Goal: Check status: Check status

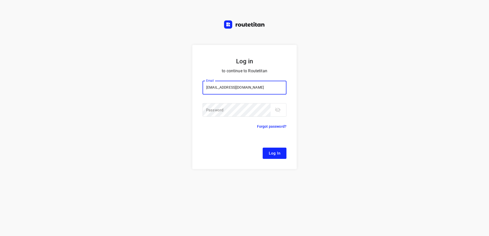
type input "remco@fruitopjewerk.nl"
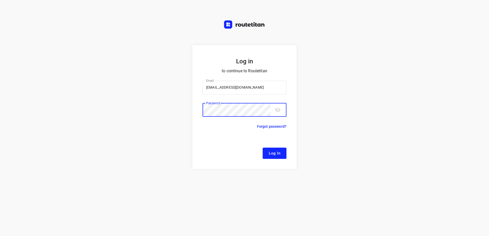
click at [262, 148] on button "Log In" at bounding box center [274, 153] width 24 height 11
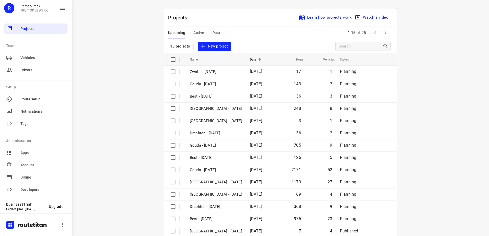
click at [207, 31] on div "Upcoming Active Past" at bounding box center [198, 33] width 60 height 12
click at [212, 32] on span "Past" at bounding box center [216, 33] width 8 height 6
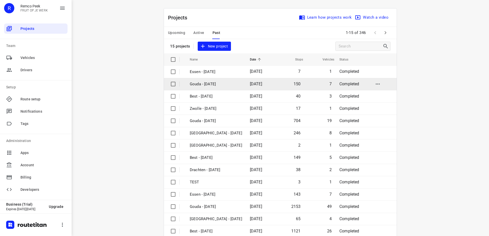
click at [220, 82] on p "Gouda - [DATE]" at bounding box center [216, 84] width 52 height 6
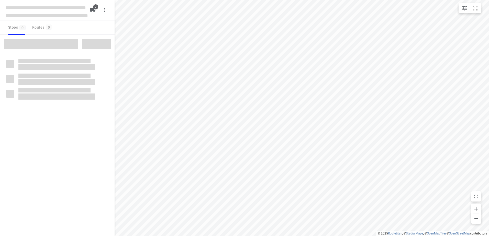
checkbox input "true"
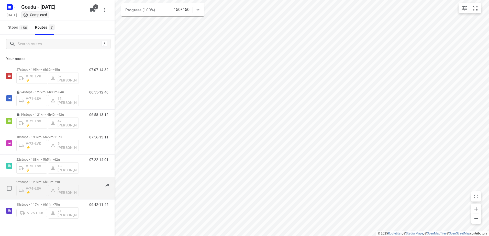
click at [55, 182] on p "22 stops • 129km • 6h10m • 79u" at bounding box center [47, 182] width 62 height 4
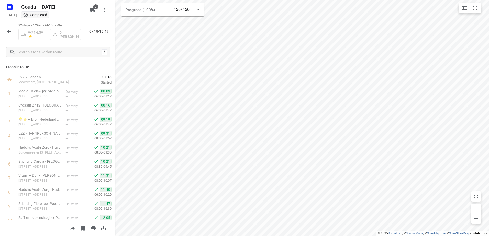
click at [13, 32] on button "button" at bounding box center [9, 32] width 10 height 10
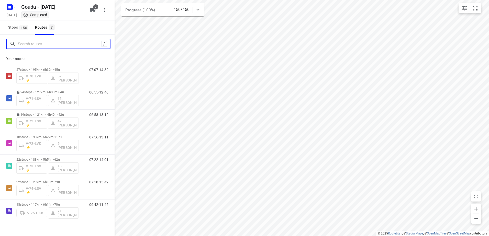
click at [22, 46] on input "Search routes" at bounding box center [59, 44] width 83 height 8
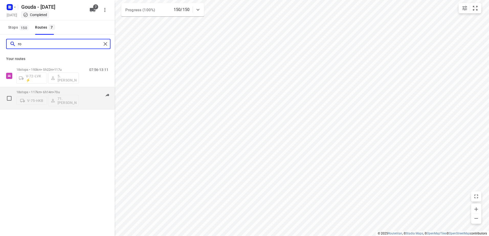
type input "ro"
click at [54, 90] on span "•" at bounding box center [53, 92] width 1 height 4
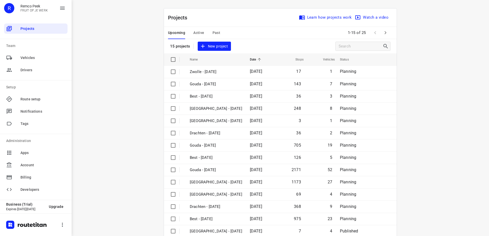
click at [122, 81] on div "i © 2025 Routetitan , © Stadia Maps , © OpenMapTiles © OpenStreetMap contributo…" at bounding box center [280, 118] width 417 height 236
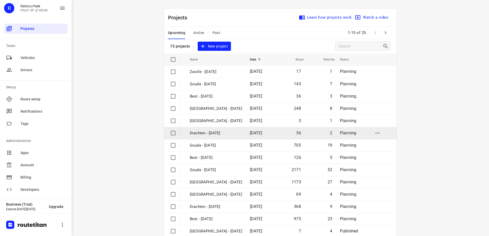
scroll to position [22, 0]
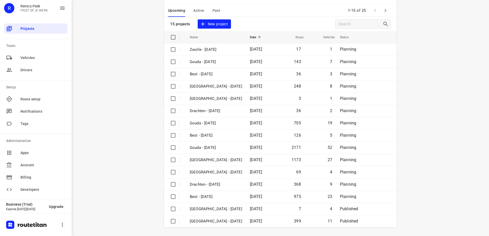
click at [385, 10] on icon "button" at bounding box center [385, 10] width 6 height 6
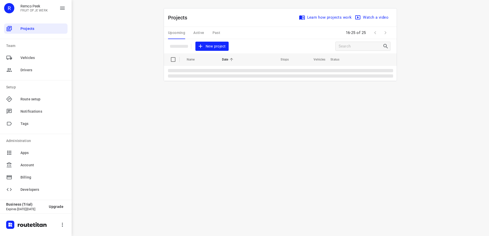
scroll to position [0, 0]
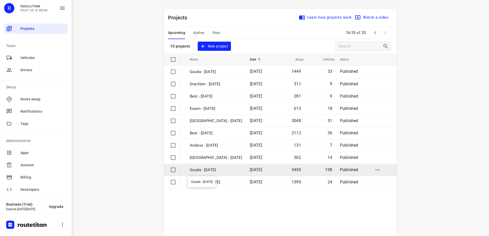
click at [225, 170] on p "Gouda - [DATE]" at bounding box center [216, 170] width 52 height 6
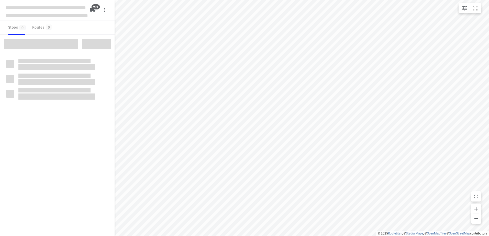
checkbox input "true"
